Goal: Task Accomplishment & Management: Use online tool/utility

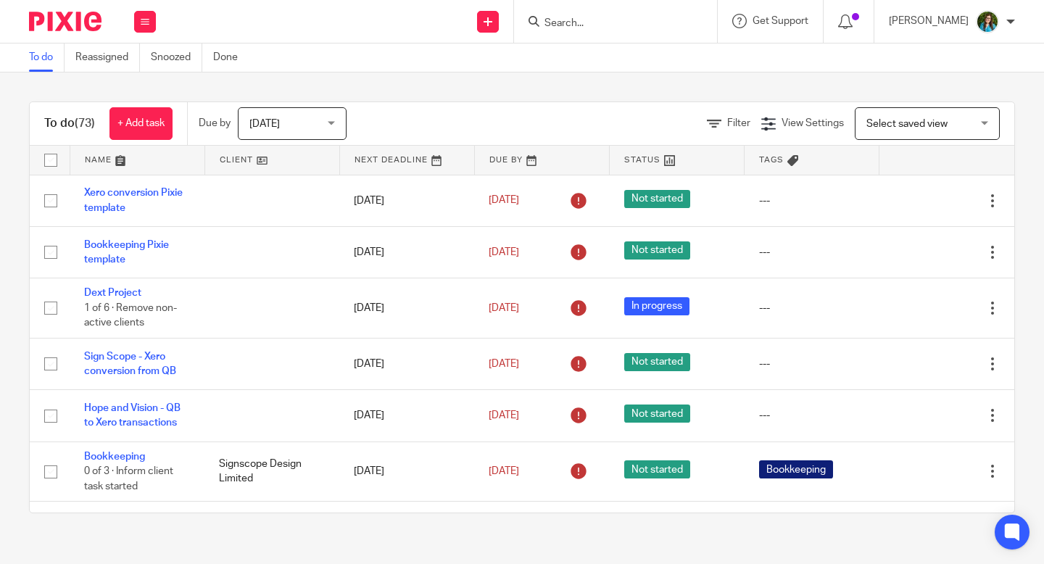
click at [620, 21] on input "Search" at bounding box center [608, 23] width 130 height 13
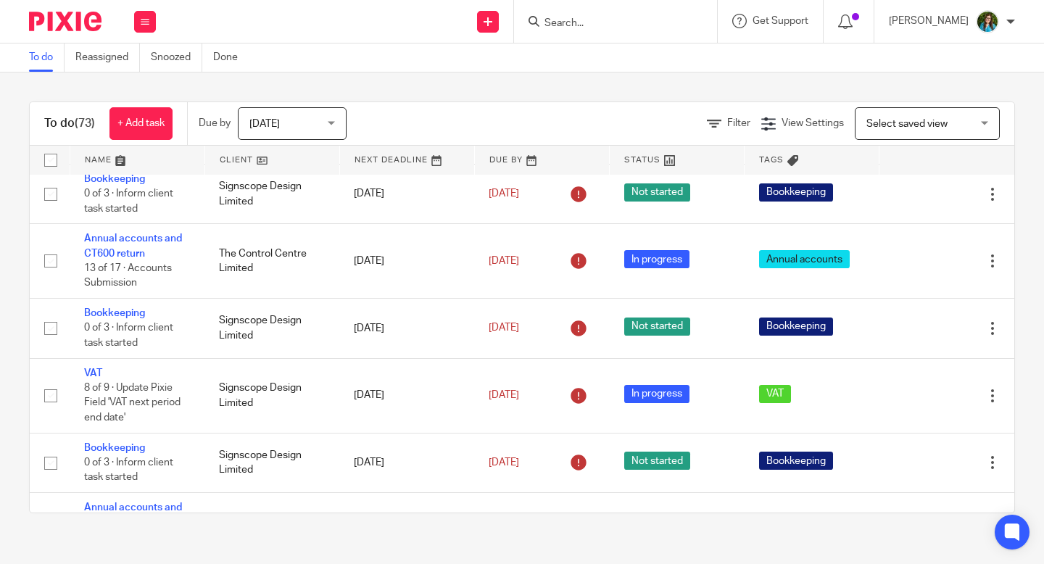
scroll to position [1696, 0]
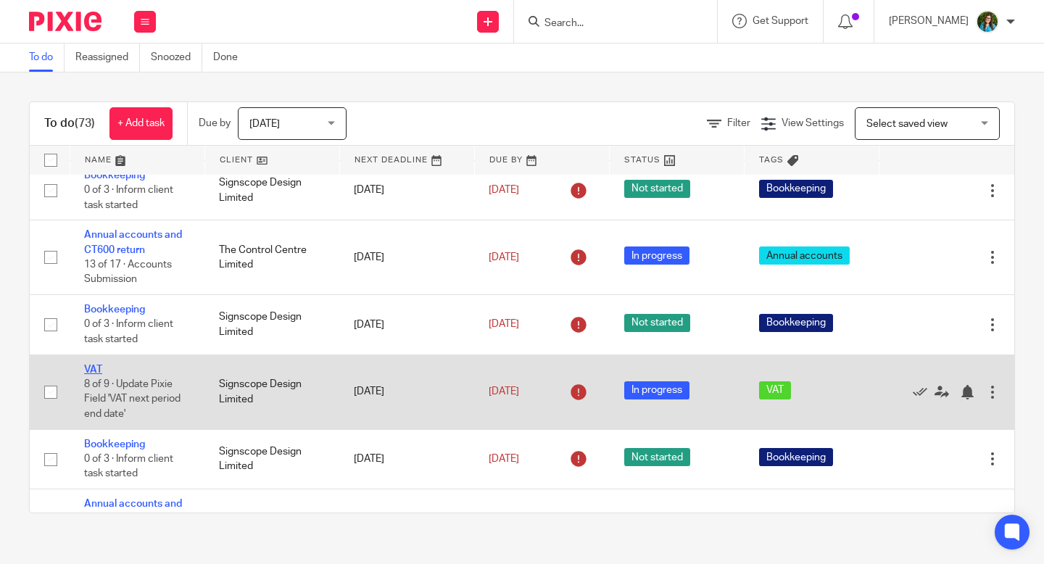
click at [93, 375] on link "VAT" at bounding box center [93, 370] width 18 height 10
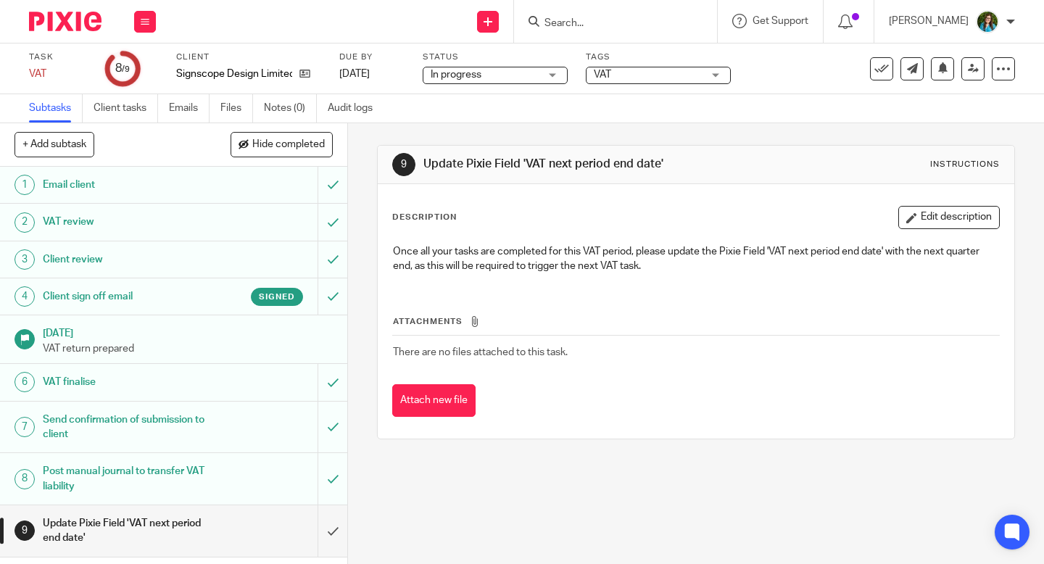
click at [109, 291] on h1 "Client sign off email" at bounding box center [130, 297] width 174 height 22
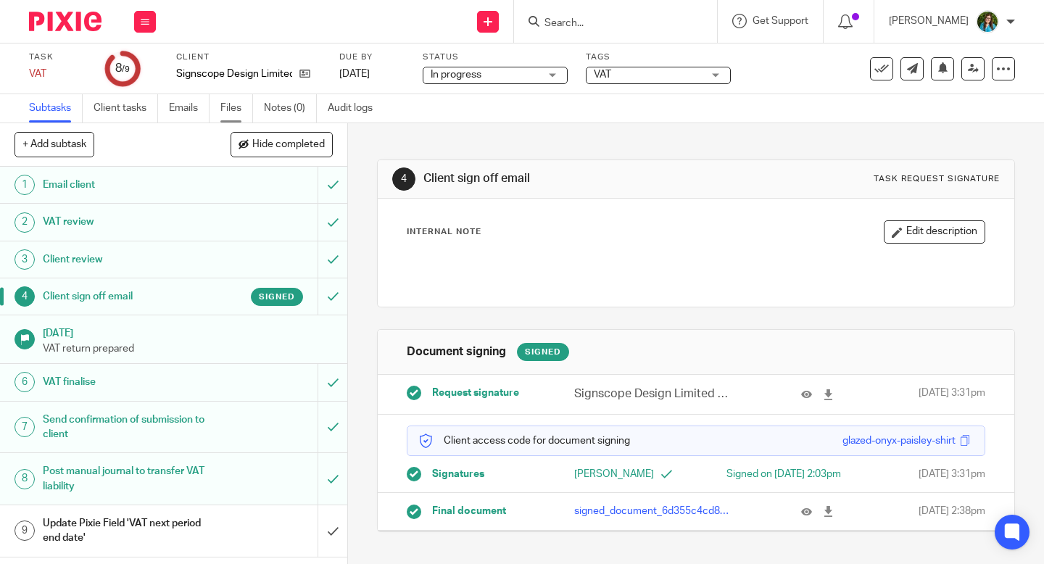
click at [235, 107] on link "Files" at bounding box center [236, 108] width 33 height 28
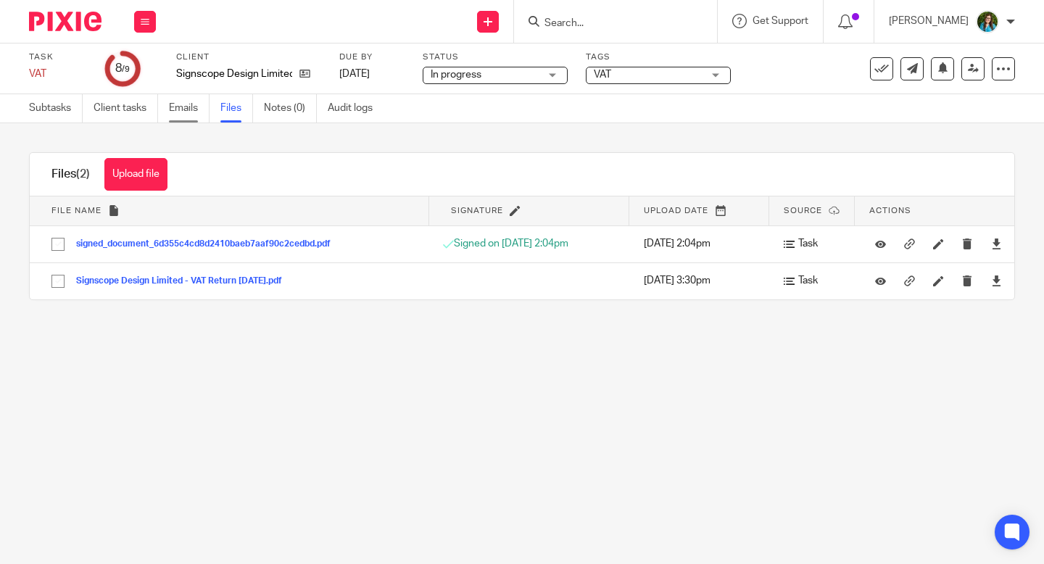
click at [182, 109] on link "Emails" at bounding box center [189, 108] width 41 height 28
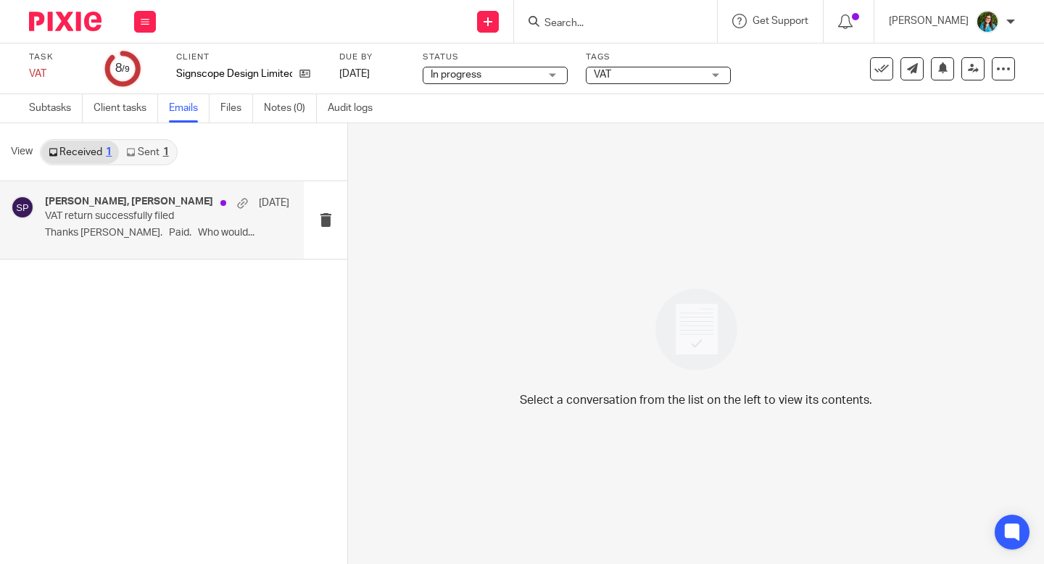
click at [109, 235] on p "Thanks Sacha. Paid. Who would..." at bounding box center [167, 233] width 244 height 12
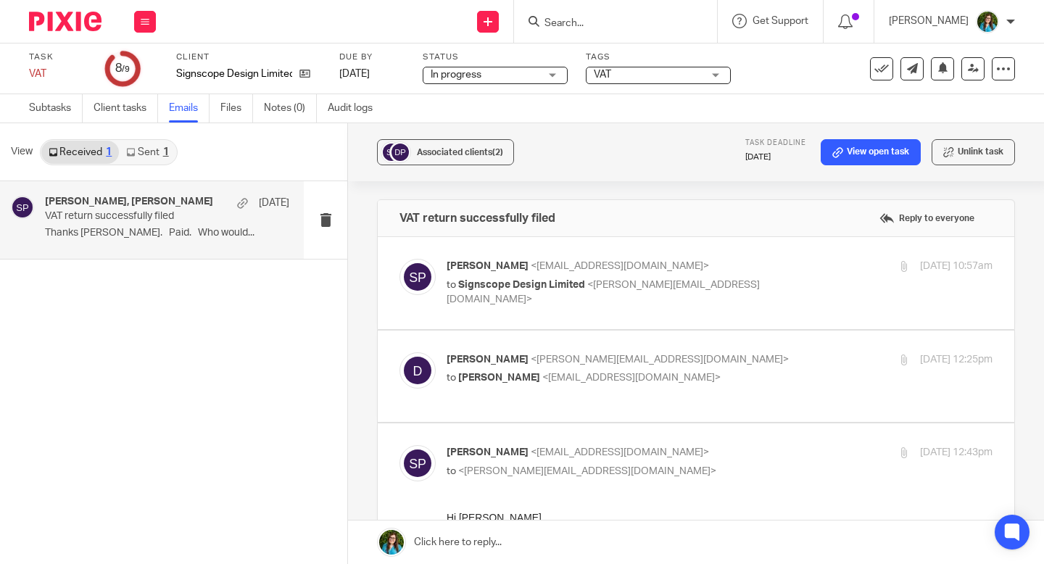
click at [604, 304] on div "Sacha Powell <sacha@cypherhq.co.uk> to Signscope Design Limited <dan@signscope.…" at bounding box center [695, 283] width 593 height 49
click at [139, 156] on link "Sent 1" at bounding box center [147, 152] width 57 height 23
click at [136, 226] on div "Sacha Powell, dan 6 Aug 2024 VAT return successfully filed Hi Dan That's great,…" at bounding box center [167, 220] width 244 height 49
click at [679, 264] on p "Sacha Powell <sacha@cypherhq.co.uk>" at bounding box center [629, 266] width 364 height 15
checkbox input "true"
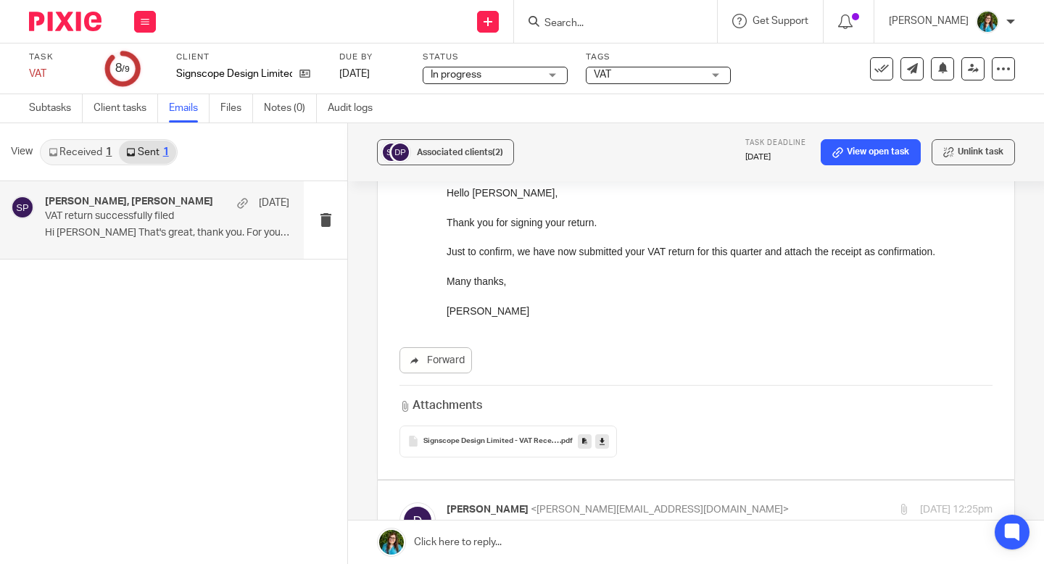
scroll to position [157, 0]
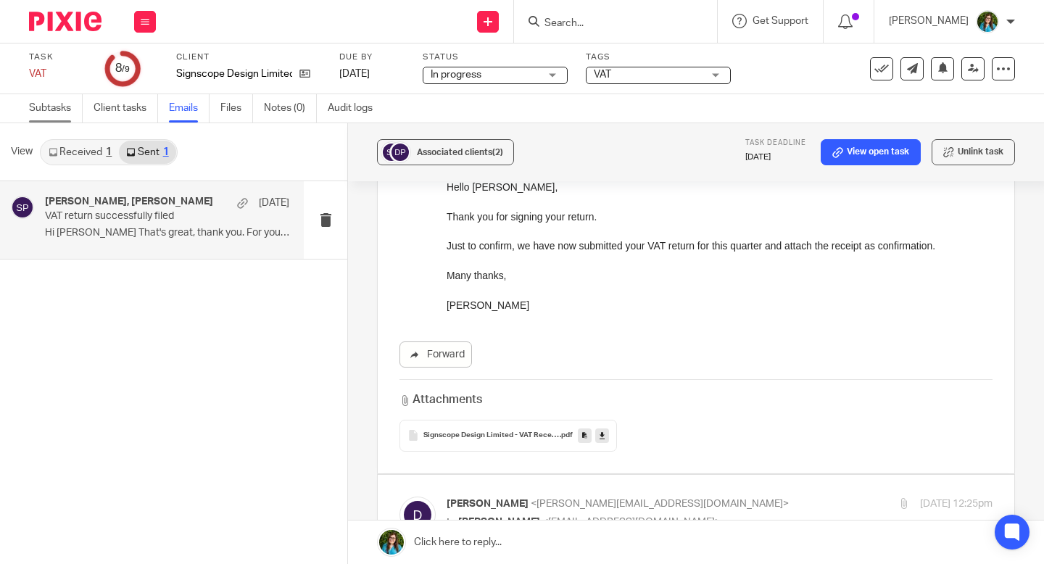
click at [66, 108] on link "Subtasks" at bounding box center [56, 108] width 54 height 28
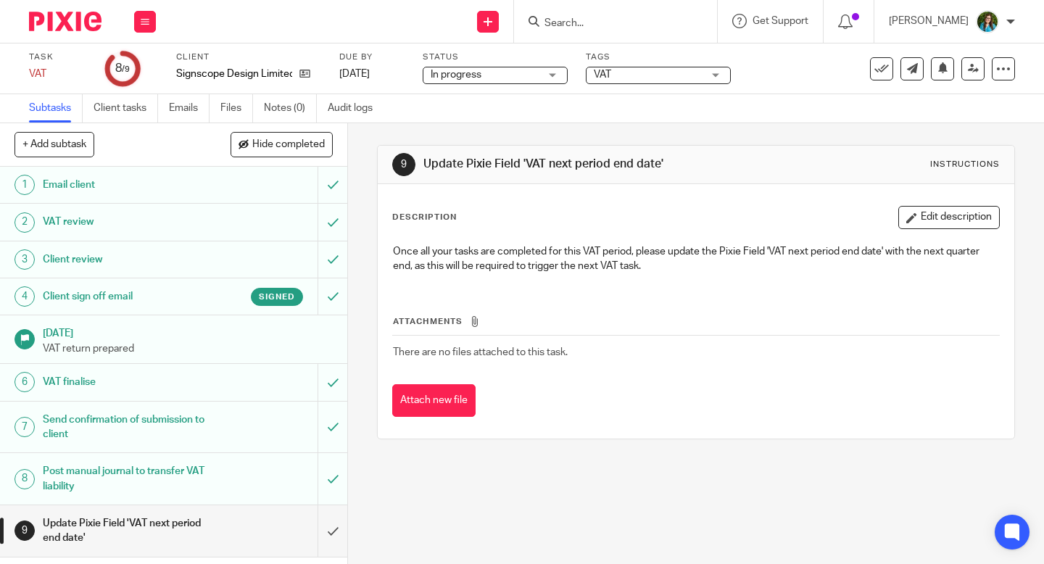
click at [589, 23] on input "Search" at bounding box center [608, 23] width 130 height 13
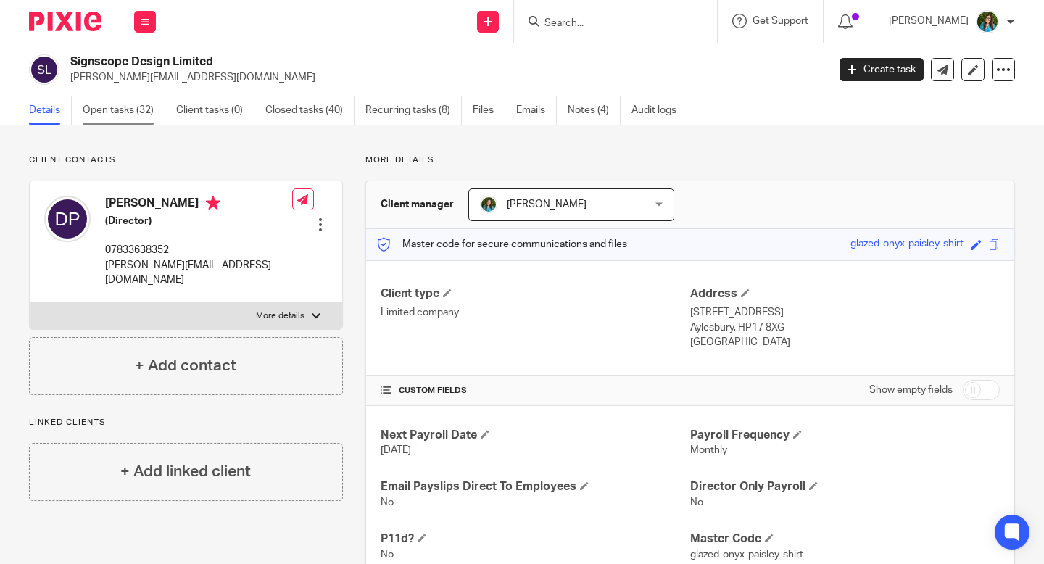
click at [107, 107] on link "Open tasks (32)" at bounding box center [124, 110] width 83 height 28
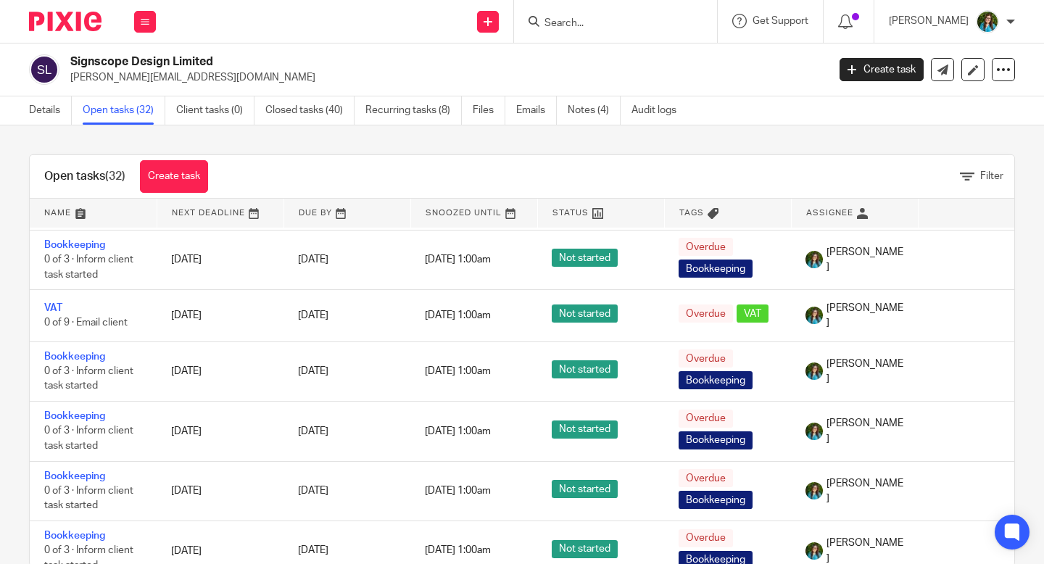
scroll to position [726, 0]
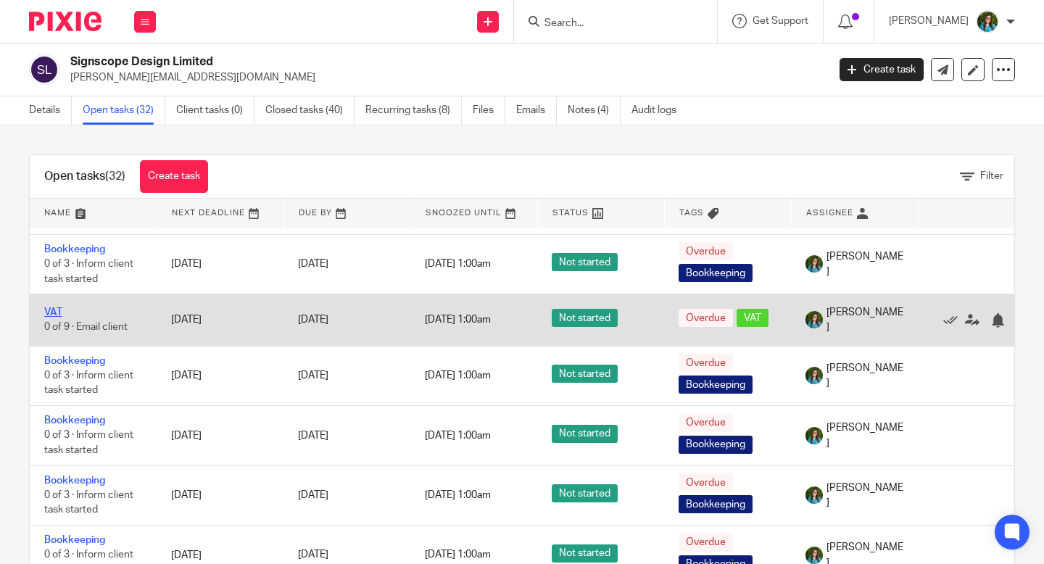
click at [55, 318] on link "VAT" at bounding box center [53, 312] width 18 height 10
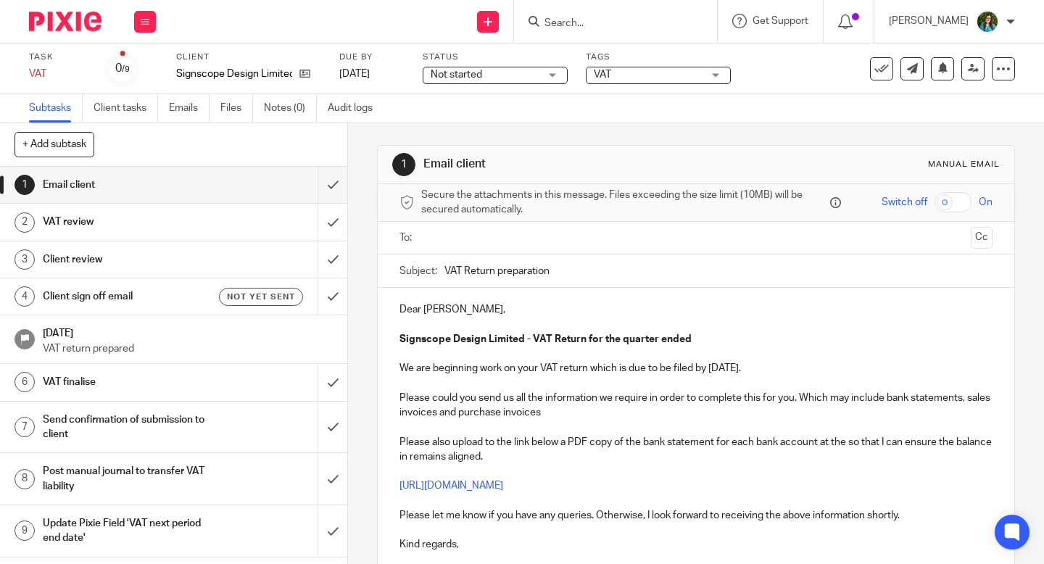
click at [112, 302] on h1 "Client sign off email" at bounding box center [130, 297] width 174 height 22
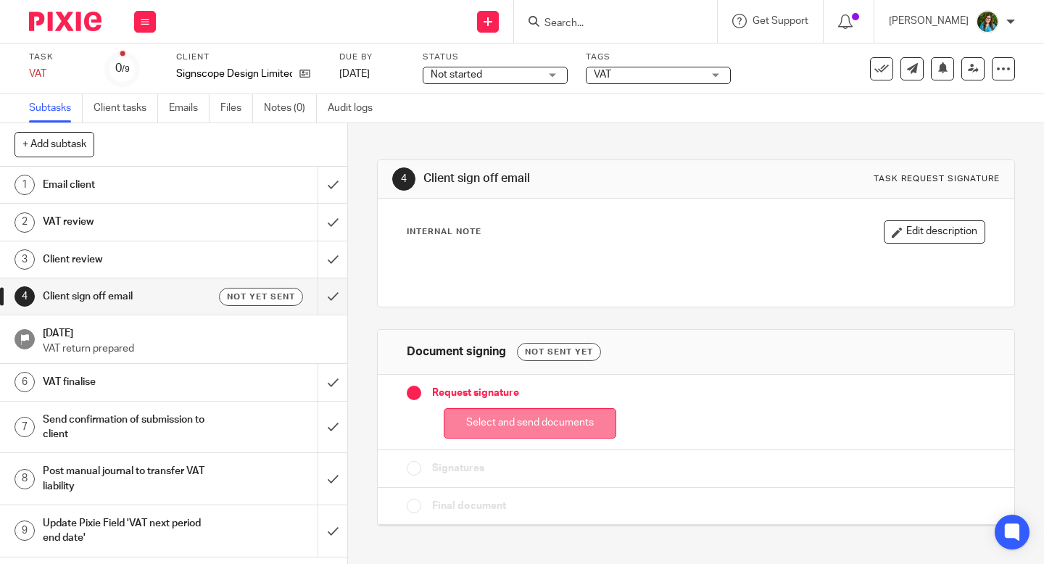
click at [488, 421] on button "Select and send documents" at bounding box center [530, 423] width 173 height 31
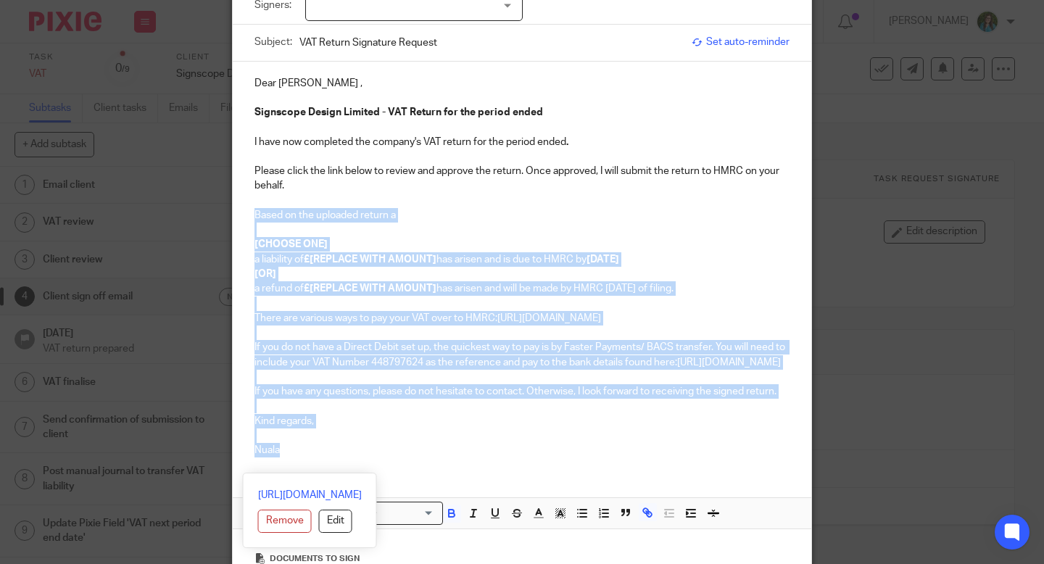
scroll to position [161, 0]
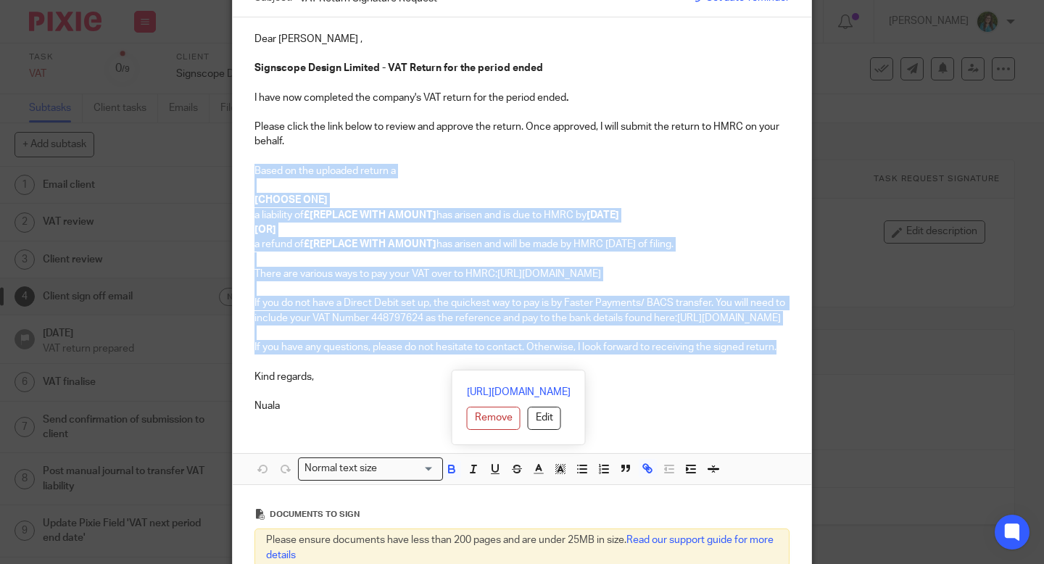
drag, startPoint x: 257, startPoint y: 333, endPoint x: 787, endPoint y: 370, distance: 532.0
click at [787, 369] on div "Dear [PERSON_NAME] , Signscope Design Limited - VAT Return for the period ended…" at bounding box center [522, 220] width 579 height 407
copy div "Based on the uploaded return a [CHOOSE ONE] a liability of £[REPLACE WITH AMOUN…"
